Goal: Navigation & Orientation: Find specific page/section

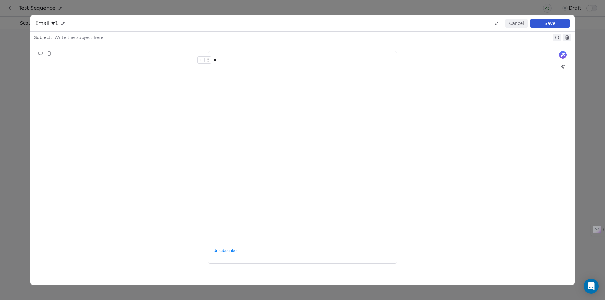
click at [473, 7] on div "Email #1 Cancel Save Subject: Write the subject here What would you like to cre…" at bounding box center [302, 150] width 605 height 300
click at [28, 26] on div "Email #1 Cancel Save Subject: Write the subject here What would you like to cre…" at bounding box center [302, 150] width 605 height 300
click at [517, 22] on button "Cancel" at bounding box center [517, 23] width 22 height 9
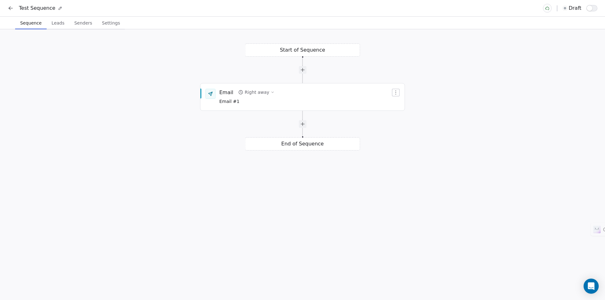
click at [11, 8] on icon at bounding box center [11, 8] width 6 height 6
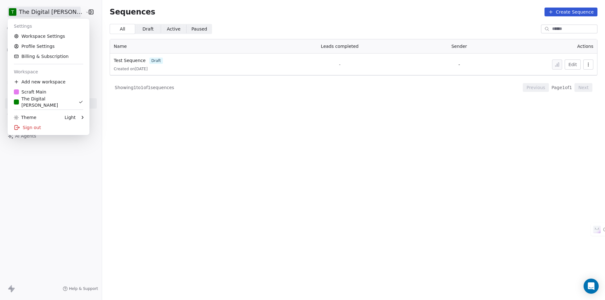
click at [59, 12] on html "T The Digital [PERSON_NAME] Contacts People Marketing Workflows Campaigns Sales…" at bounding box center [302, 150] width 605 height 300
click at [52, 157] on html "T The Digital [PERSON_NAME] Contacts People Marketing Workflows Campaigns Sales…" at bounding box center [302, 150] width 605 height 300
click at [55, 11] on html "T The Digital [PERSON_NAME] Contacts People Marketing Workflows Campaigns Sales…" at bounding box center [302, 150] width 605 height 300
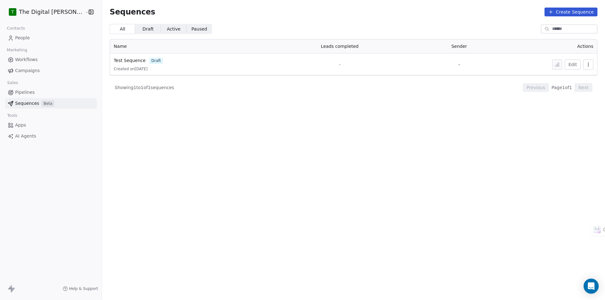
click at [49, 12] on html "T The Digital [PERSON_NAME] Contacts People Marketing Workflows Campaigns Sales…" at bounding box center [302, 150] width 605 height 300
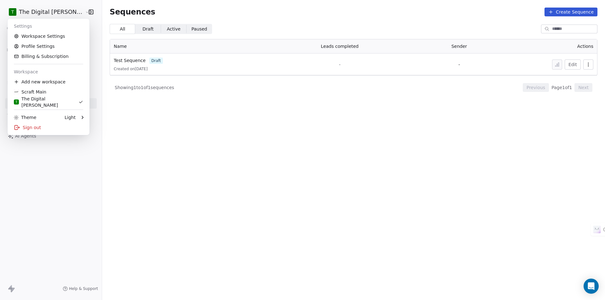
click at [242, 125] on html "T The Digital [PERSON_NAME] Contacts People Marketing Workflows Campaigns Sales…" at bounding box center [302, 150] width 605 height 300
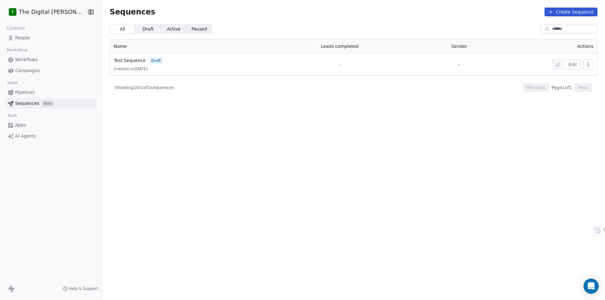
click at [65, 16] on html "T The Digital Smith Contacts People Marketing Workflows Campaigns Sales Pipelin…" at bounding box center [302, 150] width 605 height 300
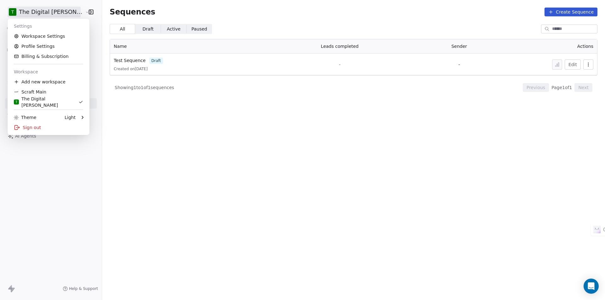
click at [245, 165] on html "T The Digital [PERSON_NAME] Contacts People Marketing Workflows Campaigns Sales…" at bounding box center [302, 150] width 605 height 300
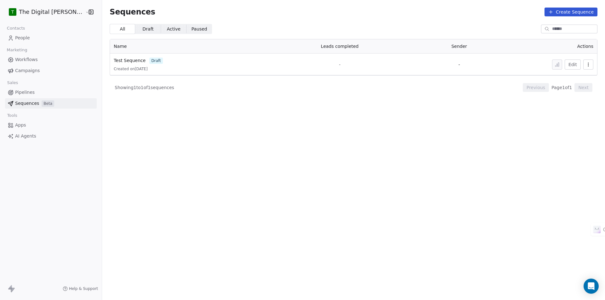
click at [47, 13] on html "T The Digital Smith Contacts People Marketing Workflows Campaigns Sales Pipelin…" at bounding box center [302, 150] width 605 height 300
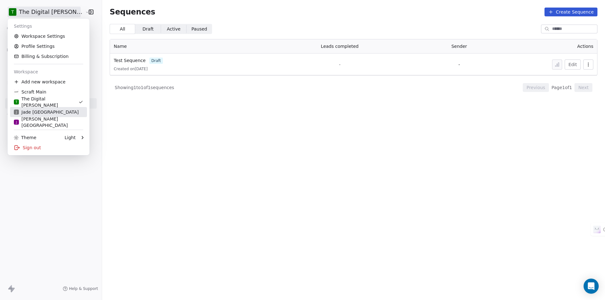
click at [51, 111] on div "J Jade Mumbai" at bounding box center [48, 112] width 69 height 6
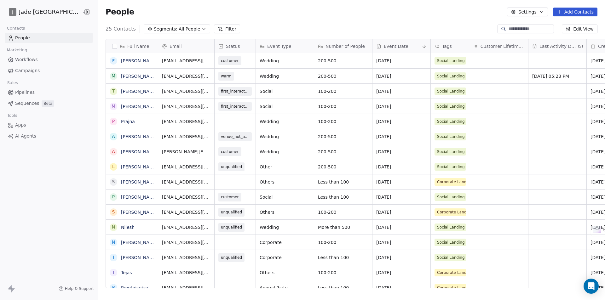
scroll to position [259, 515]
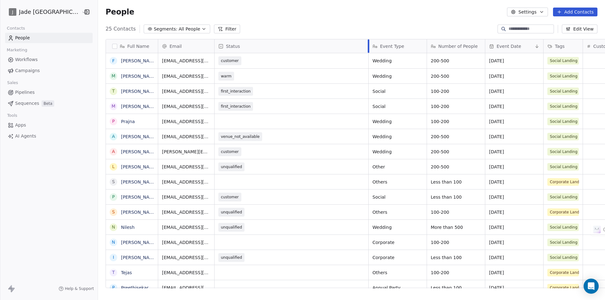
drag, startPoint x: 242, startPoint y: 44, endPoint x: 355, endPoint y: 59, distance: 113.8
click at [355, 59] on div "Email Status Event Type Number of People Event Date Tags Customer Lifetime Valu…" at bounding box center [494, 163] width 673 height 249
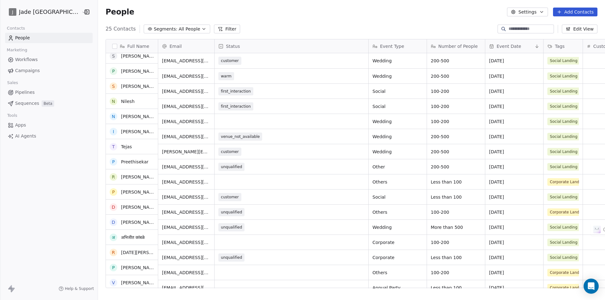
scroll to position [0, 0]
